Goal: Task Accomplishment & Management: Manage account settings

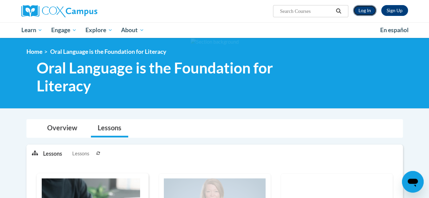
click at [365, 8] on link "Log In" at bounding box center [364, 10] width 23 height 11
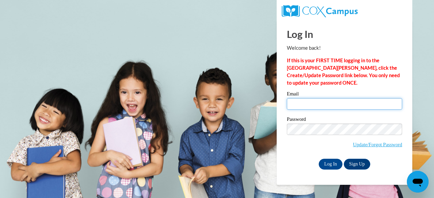
type input "[EMAIL_ADDRESS][DOMAIN_NAME]"
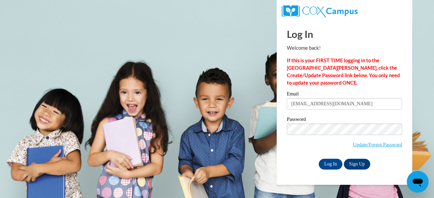
click at [325, 158] on div "Email [EMAIL_ADDRESS][DOMAIN_NAME] Password Update/Forgot Password Log In Sign …" at bounding box center [344, 131] width 115 height 78
click at [327, 163] on input "Log In" at bounding box center [331, 164] width 24 height 11
